Goal: Information Seeking & Learning: Learn about a topic

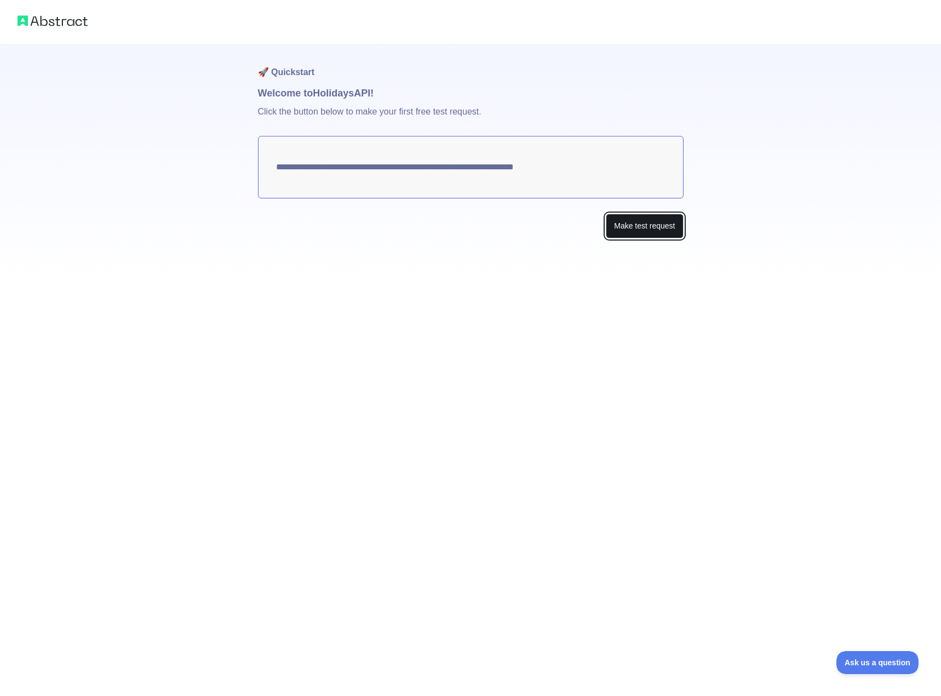
click at [638, 226] on button "Make test request" at bounding box center [644, 226] width 77 height 25
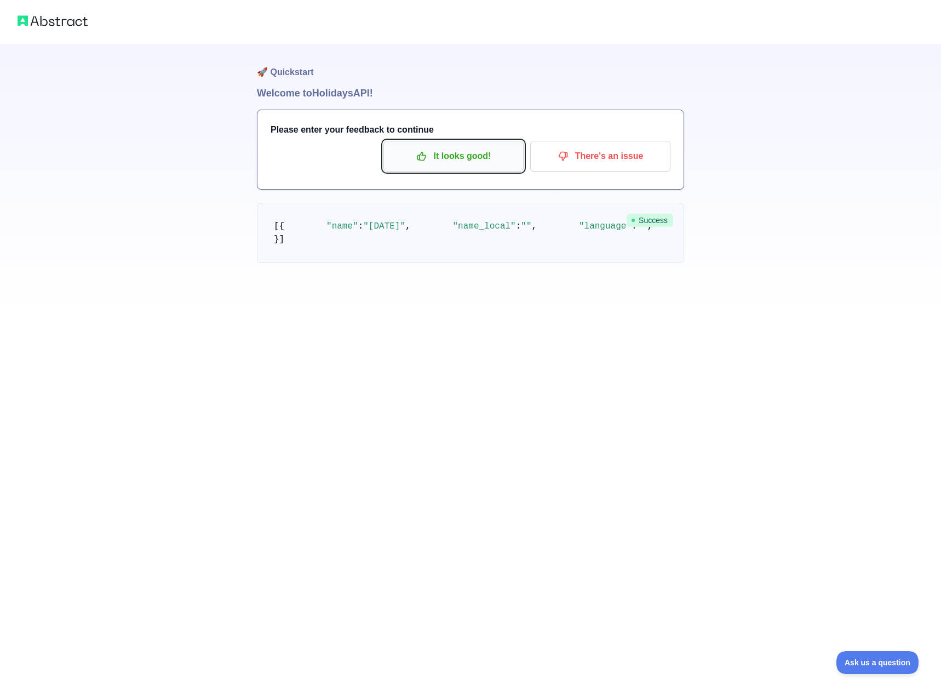
click at [478, 164] on p "It looks good!" at bounding box center [454, 156] width 124 height 19
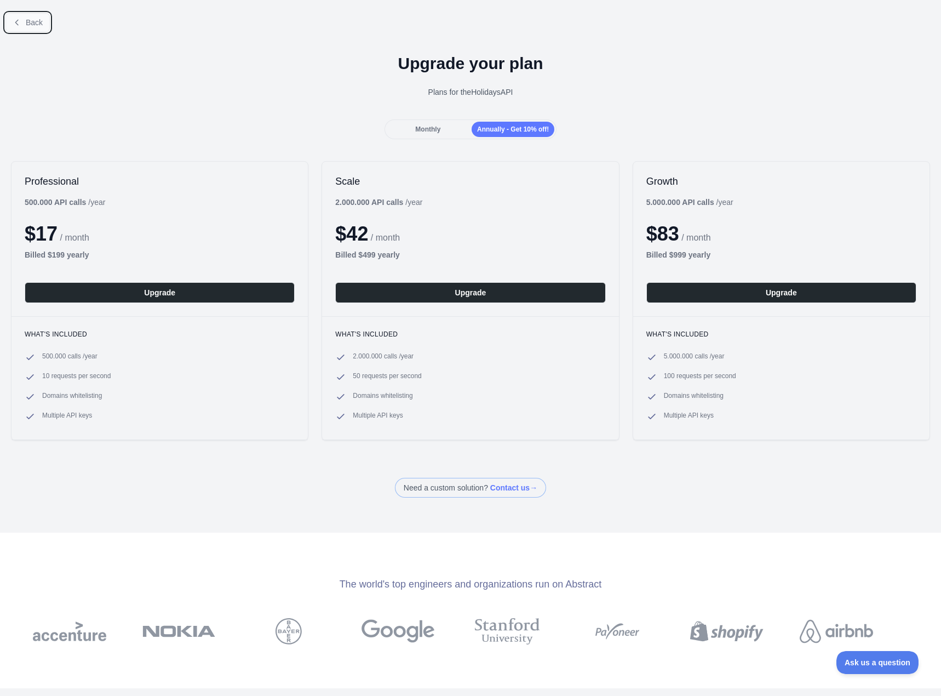
click at [27, 25] on span "Back" at bounding box center [34, 22] width 17 height 9
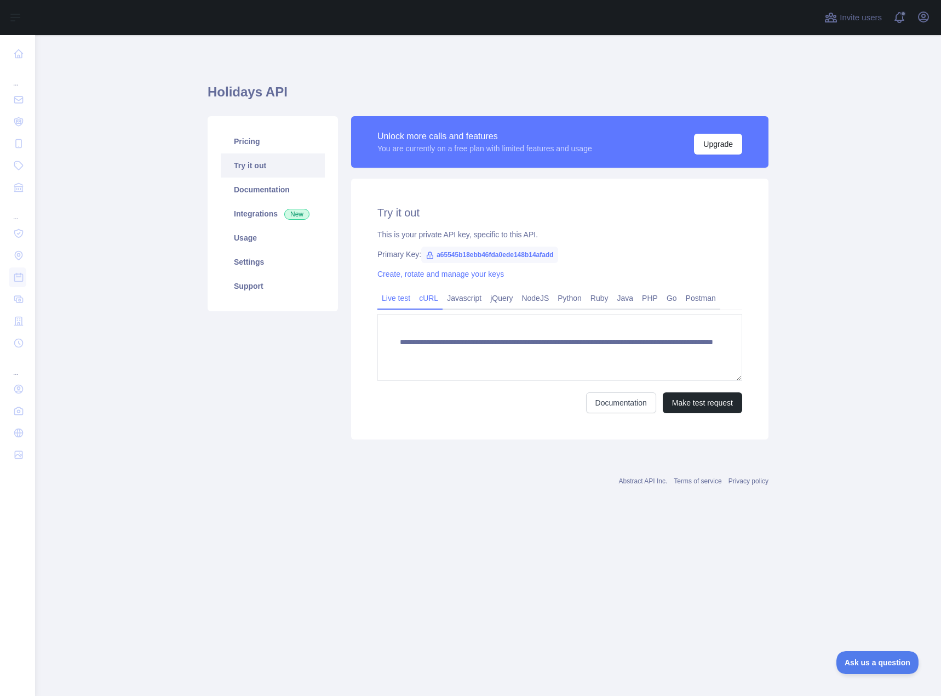
click at [428, 301] on link "cURL" at bounding box center [429, 298] width 28 height 18
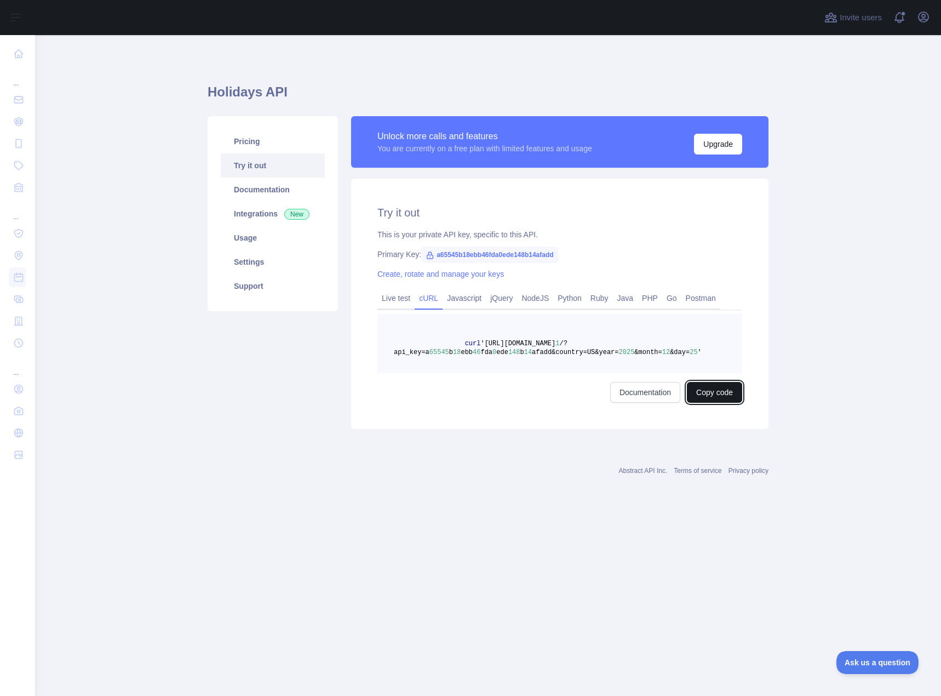
click at [724, 393] on button "Copy code" at bounding box center [714, 392] width 55 height 21
click at [230, 379] on div "Pricing Try it out Documentation Integrations New Usage Settings Support" at bounding box center [273, 272] width 144 height 313
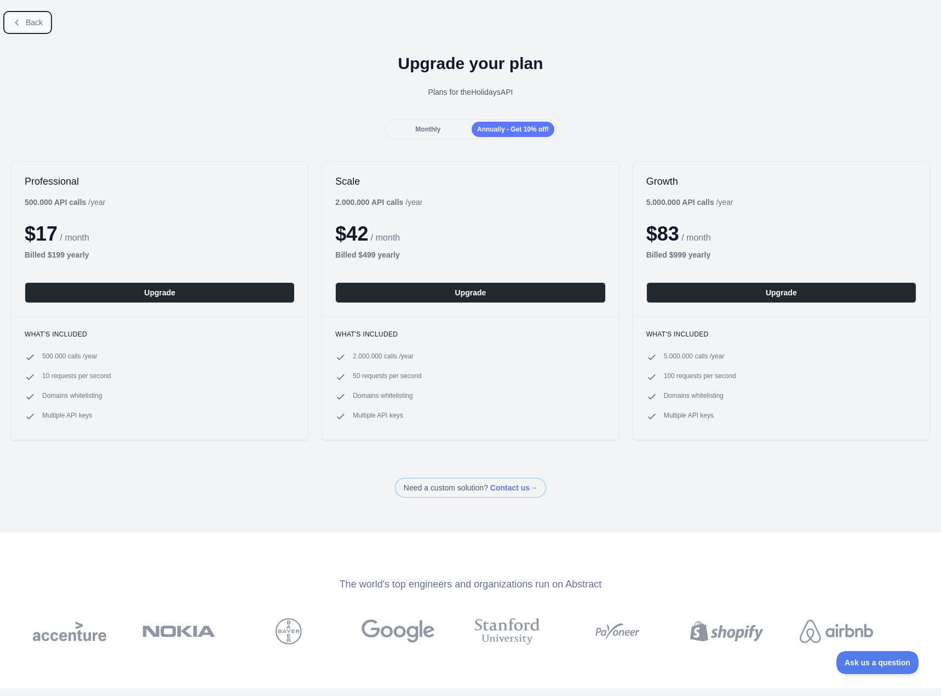
click at [28, 20] on span "Back" at bounding box center [34, 22] width 17 height 9
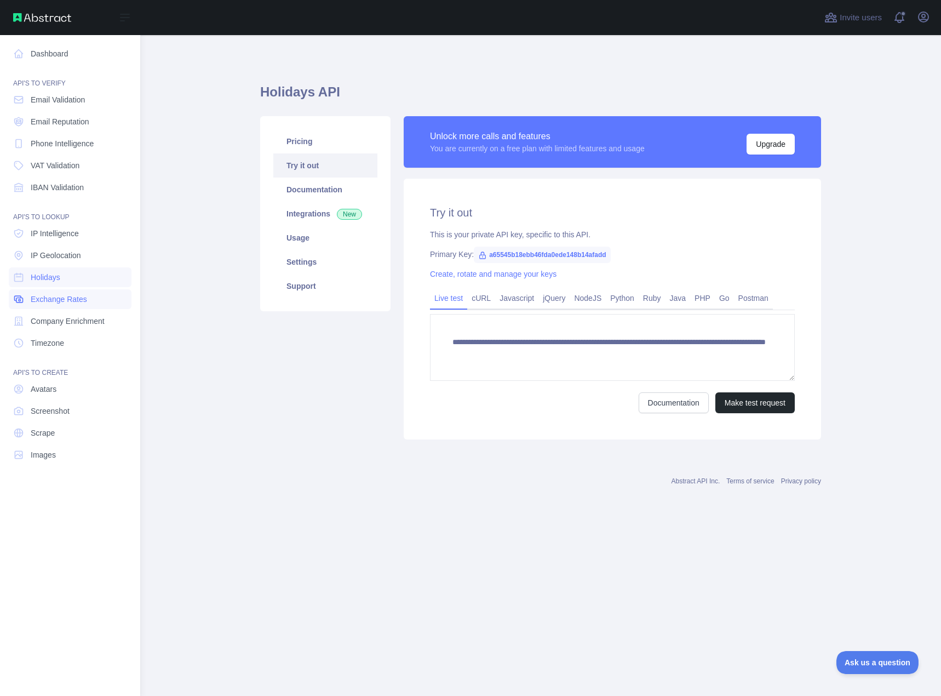
click at [64, 297] on span "Exchange Rates" at bounding box center [59, 299] width 56 height 11
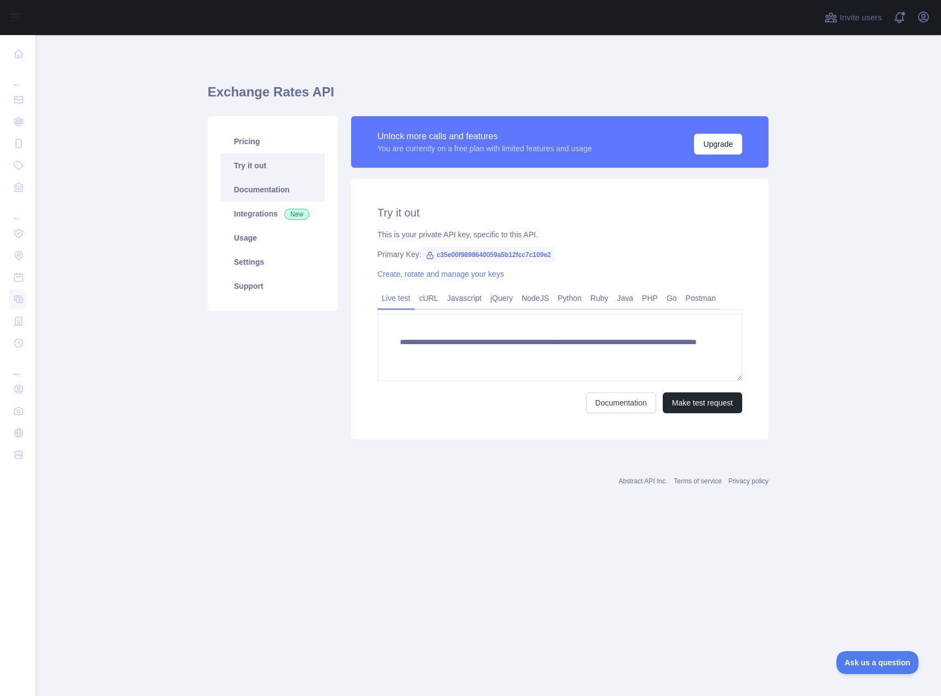
click at [266, 188] on link "Documentation" at bounding box center [273, 190] width 104 height 24
